Goal: Task Accomplishment & Management: Manage account settings

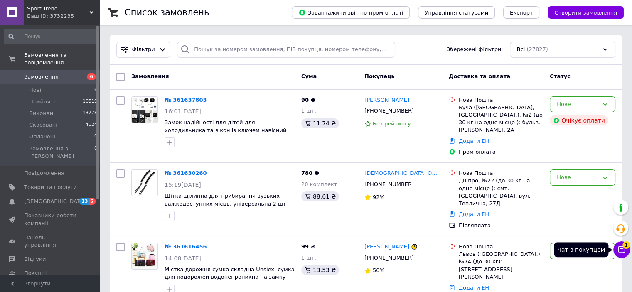
click at [623, 251] on icon at bounding box center [621, 250] width 8 height 8
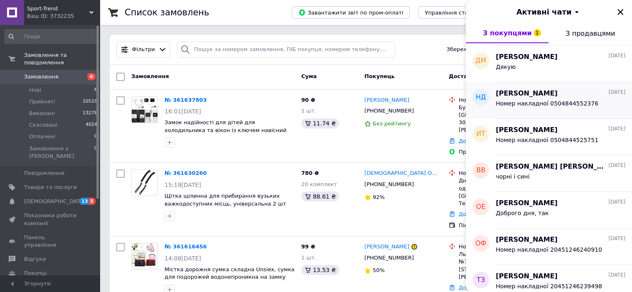
scroll to position [457, 0]
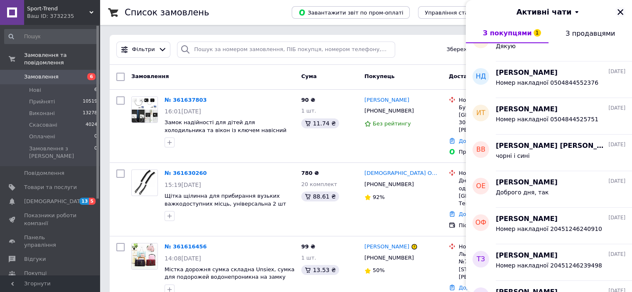
click at [620, 13] on icon "Закрити" at bounding box center [620, 11] width 7 height 7
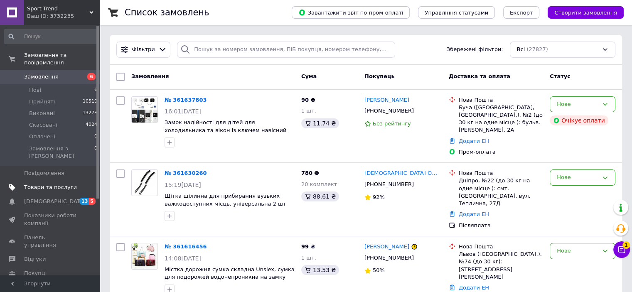
click at [60, 184] on span "Товари та послуги" at bounding box center [50, 187] width 53 height 7
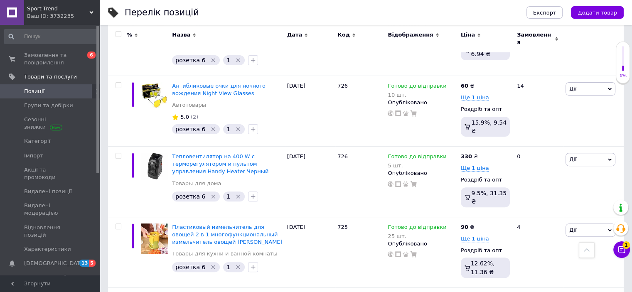
scroll to position [6874, 0]
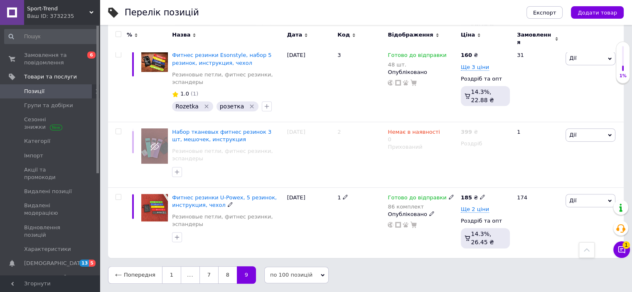
scroll to position [469, 0]
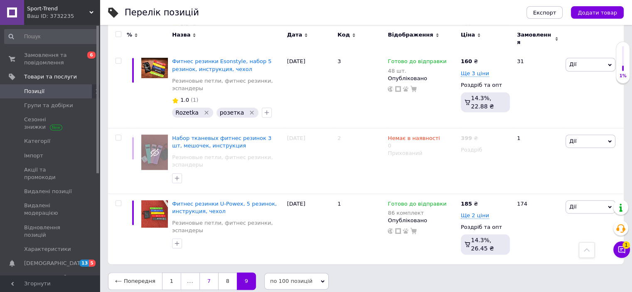
click at [206, 277] on link "7" at bounding box center [208, 281] width 19 height 17
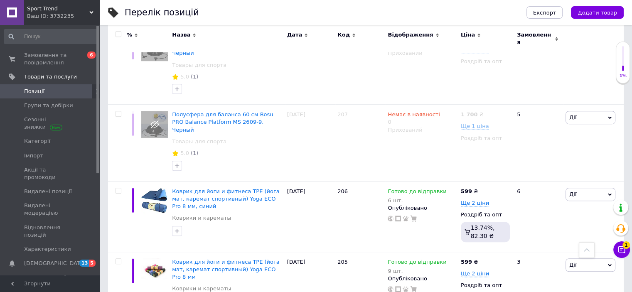
scroll to position [6652, 0]
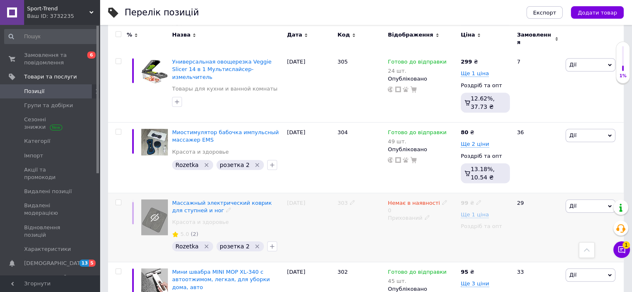
scroll to position [719, 0]
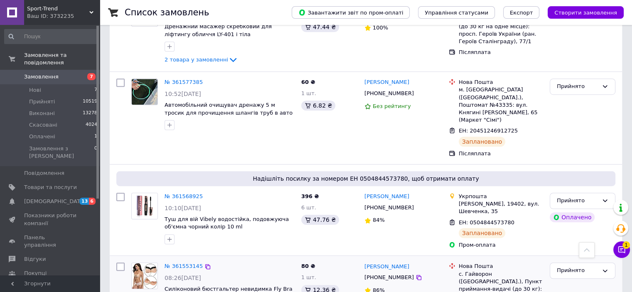
scroll to position [623, 0]
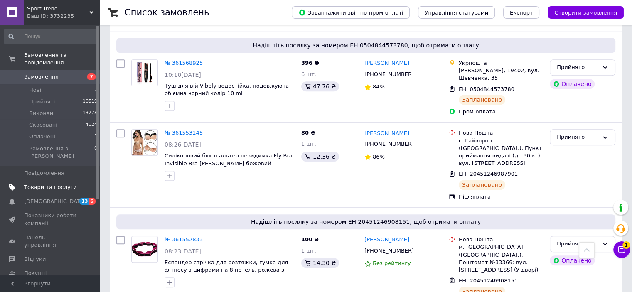
click at [55, 184] on span "Товари та послуги" at bounding box center [50, 187] width 53 height 7
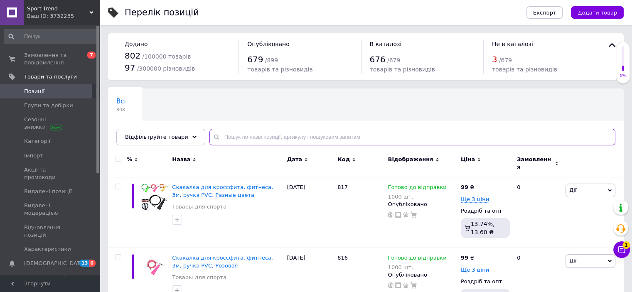
click at [276, 132] on input "text" at bounding box center [412, 137] width 406 height 17
type input "плед"
